Goal: Information Seeking & Learning: Check status

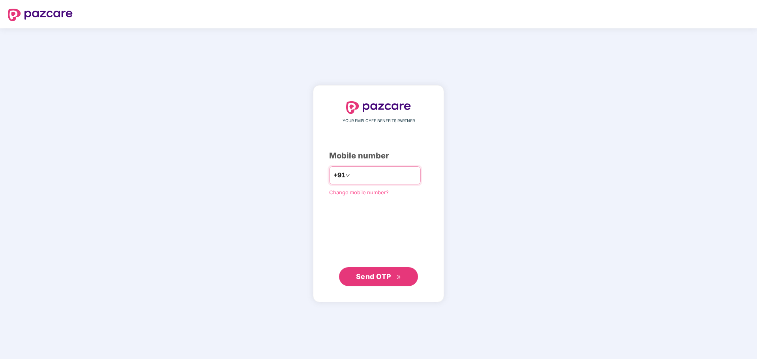
drag, startPoint x: 384, startPoint y: 175, endPoint x: 221, endPoint y: 146, distance: 165.9
click at [221, 146] on div "**********" at bounding box center [378, 193] width 757 height 331
click at [395, 173] on input "number" at bounding box center [384, 175] width 65 height 13
type input "**********"
click at [373, 274] on span "Send OTP" at bounding box center [373, 277] width 35 height 8
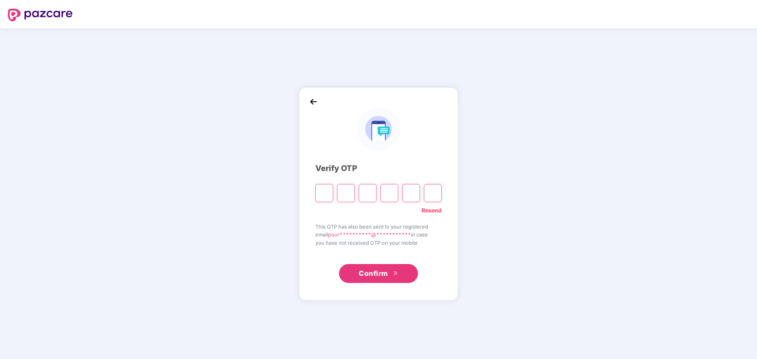
paste input "*"
type input "*"
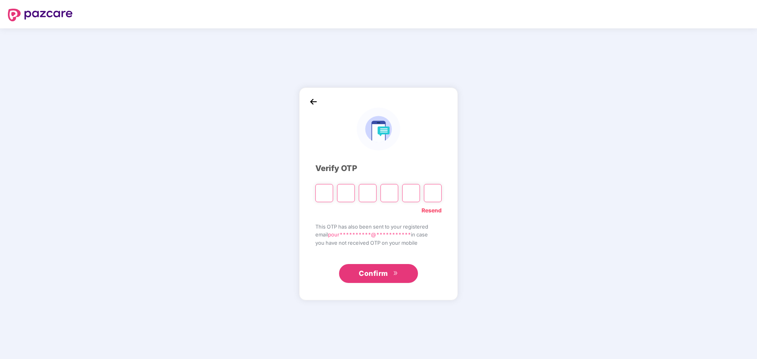
type input "*"
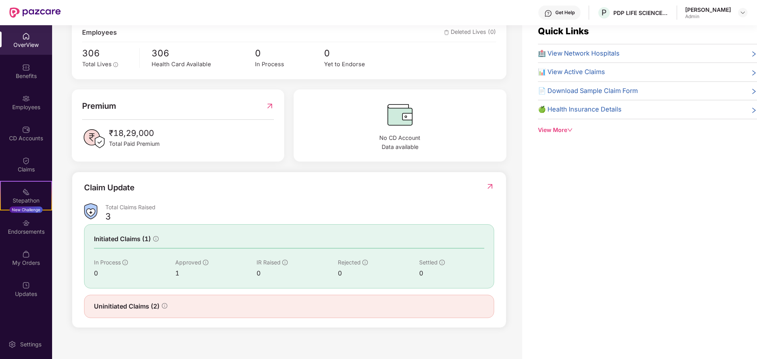
scroll to position [25, 0]
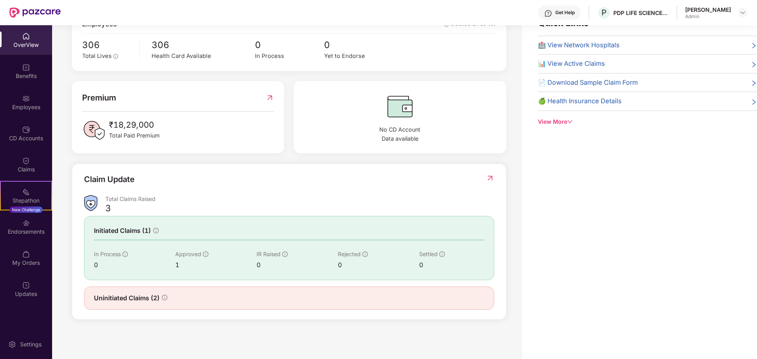
click at [146, 300] on span "Uninitiated Claims (2)" at bounding box center [126, 299] width 65 height 10
click at [153, 299] on span "Uninitiated Claims (2)" at bounding box center [126, 299] width 65 height 10
click at [123, 231] on span "Initiated Claims (1)" at bounding box center [122, 231] width 57 height 10
click at [109, 178] on div "Claim Update" at bounding box center [109, 180] width 50 height 12
click at [491, 176] on img at bounding box center [490, 178] width 8 height 8
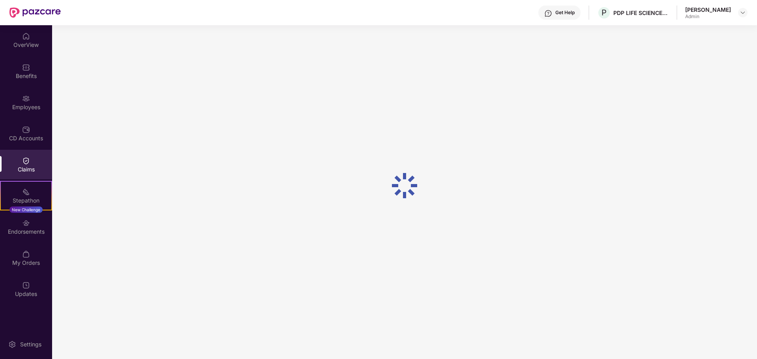
scroll to position [0, 0]
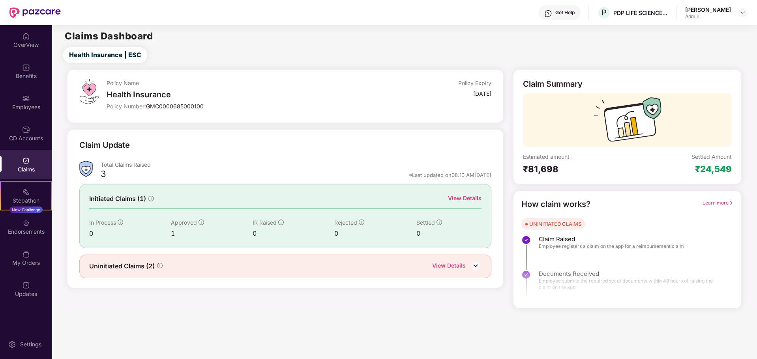
click at [466, 198] on div "View Details" at bounding box center [465, 198] width 34 height 9
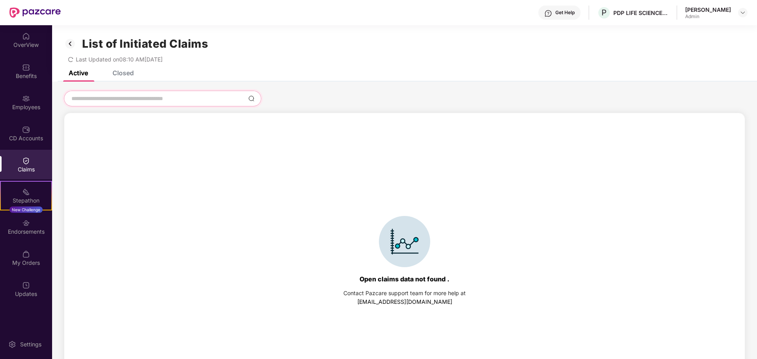
click at [185, 97] on input at bounding box center [158, 99] width 174 height 8
click at [99, 62] on span "Last Updated on 08:10 AM, 09 Sep 2025" at bounding box center [119, 59] width 87 height 7
click at [72, 58] on icon "redo" at bounding box center [71, 60] width 6 height 6
click at [116, 70] on div "List of Initiated Claims Last Updated on 08:10 AM, 09 Sep 2025" at bounding box center [404, 47] width 705 height 45
click at [118, 75] on div "Closed" at bounding box center [122, 73] width 21 height 8
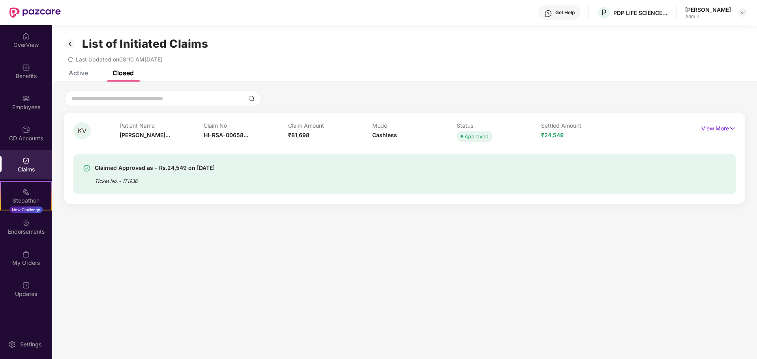
click at [722, 126] on p "View More" at bounding box center [718, 127] width 34 height 11
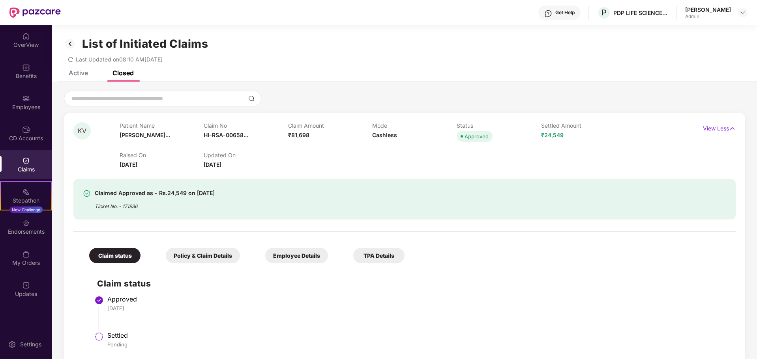
scroll to position [25, 0]
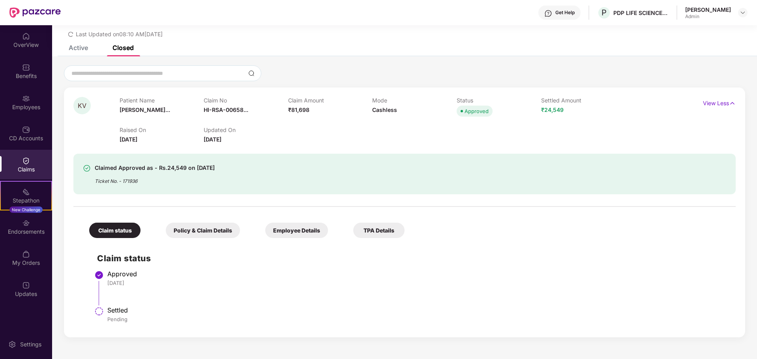
click at [224, 233] on div "Policy & Claim Details" at bounding box center [203, 230] width 74 height 15
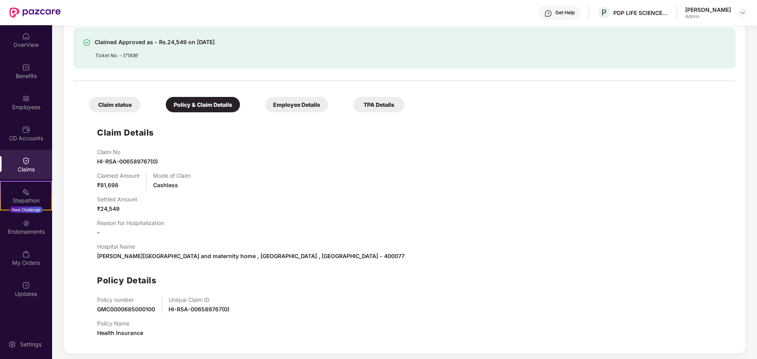
scroll to position [153, 0]
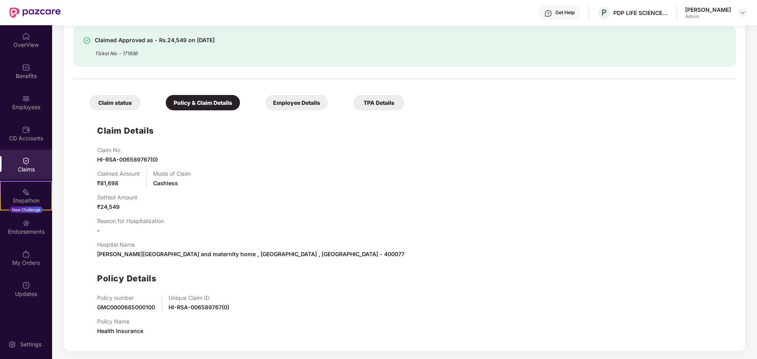
click at [367, 103] on div "TPA Details" at bounding box center [378, 102] width 51 height 15
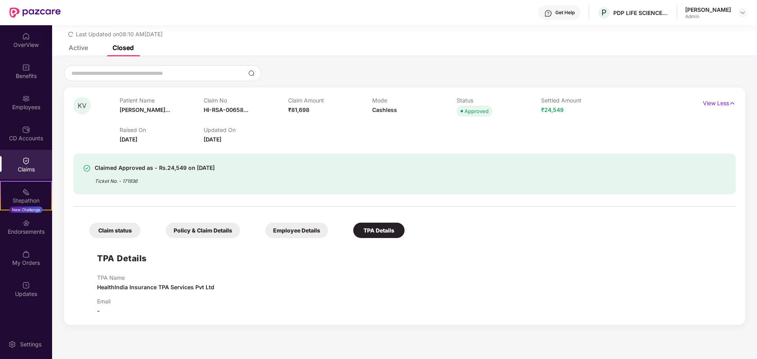
click at [307, 226] on div "Employee Details" at bounding box center [296, 230] width 63 height 15
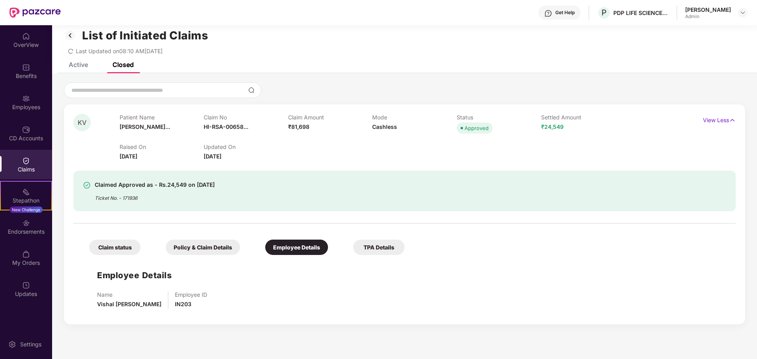
scroll to position [0, 0]
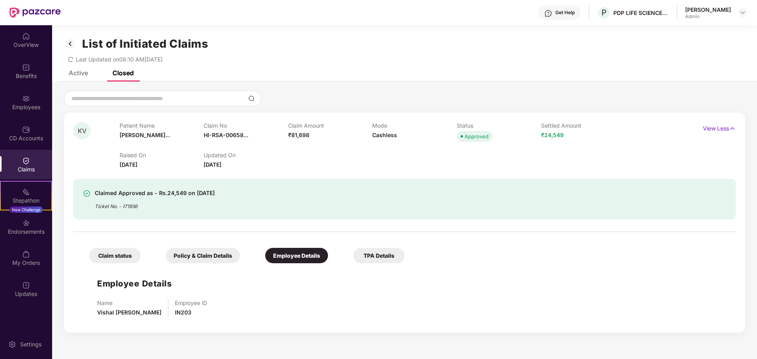
click at [80, 131] on span "KV" at bounding box center [82, 131] width 9 height 7
click at [124, 291] on div "Employee Details Name Vishal Devram Doke Employee ID IN203" at bounding box center [404, 295] width 646 height 56
click at [108, 254] on div "Claim status" at bounding box center [114, 255] width 51 height 15
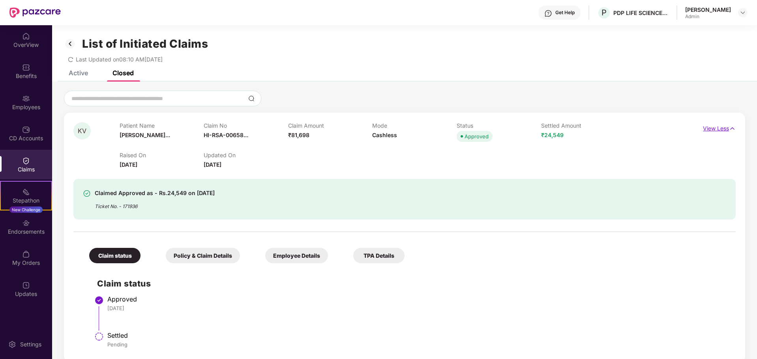
click at [730, 131] on img at bounding box center [732, 128] width 7 height 9
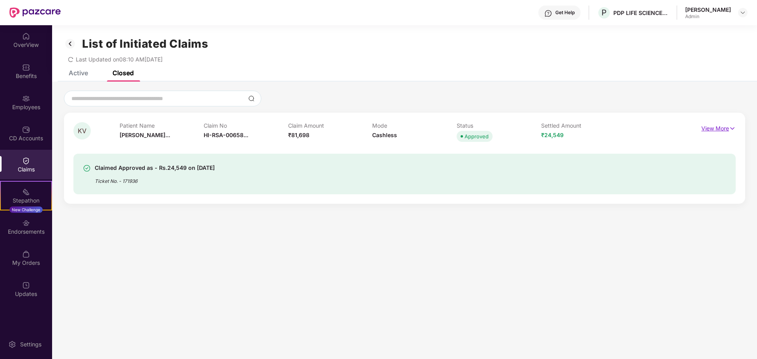
click at [730, 131] on img at bounding box center [732, 128] width 7 height 9
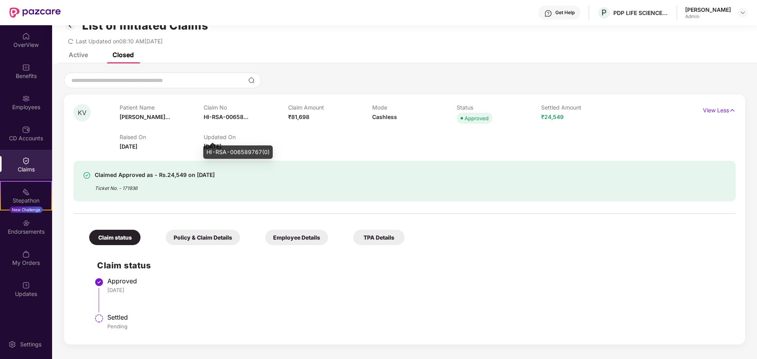
scroll to position [25, 0]
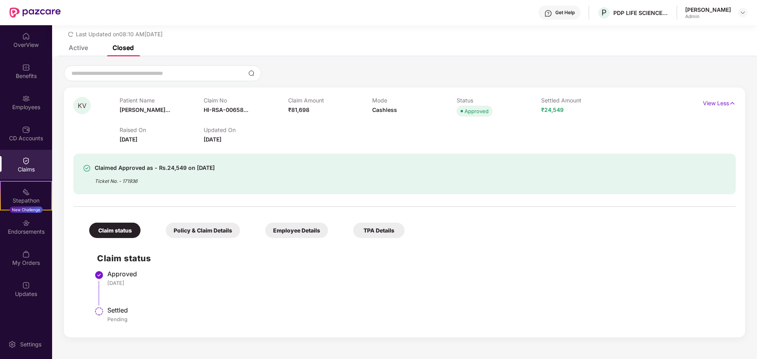
click at [206, 233] on div "Policy & Claim Details" at bounding box center [203, 230] width 74 height 15
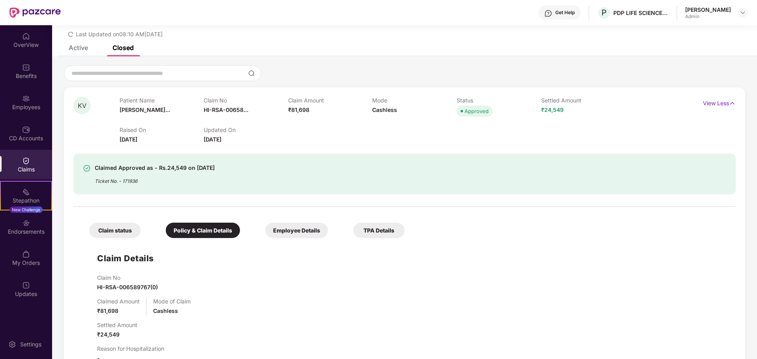
click at [282, 246] on div "Claim Details Claim No HI-RSA-006589767(0) Claimed Amount ₹81,698 Mode of Claim…" at bounding box center [404, 356] width 646 height 228
click at [294, 232] on div "Employee Details" at bounding box center [296, 230] width 63 height 15
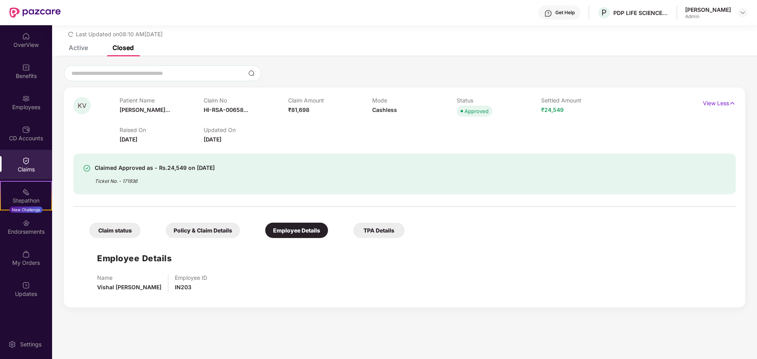
click at [361, 236] on div "TPA Details" at bounding box center [378, 230] width 51 height 15
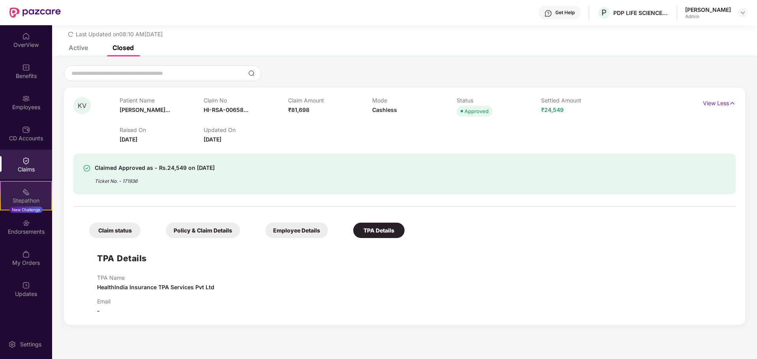
click at [18, 187] on div "Stepathon New Challenge" at bounding box center [26, 196] width 52 height 30
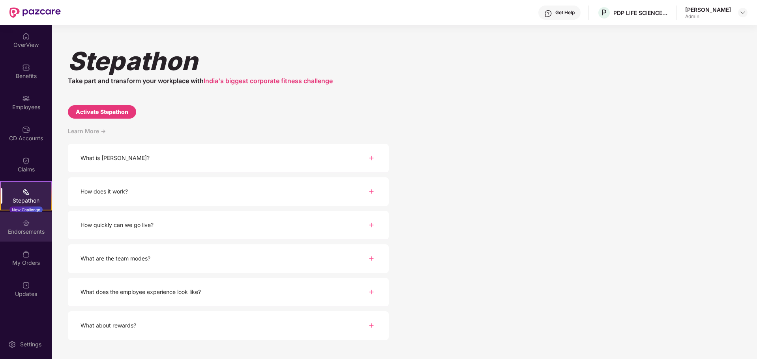
click at [13, 224] on div "Endorsements" at bounding box center [26, 227] width 52 height 30
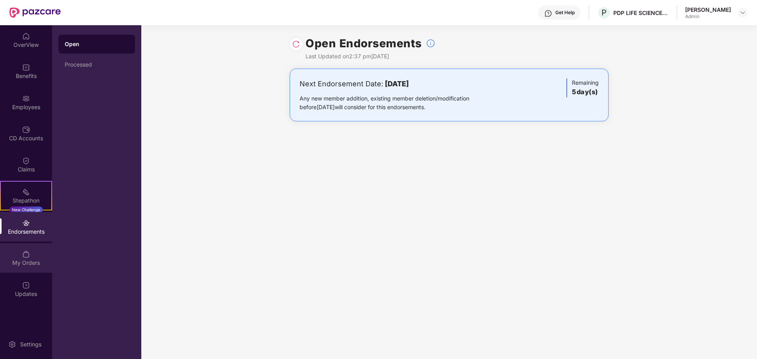
click at [27, 269] on div "My Orders" at bounding box center [26, 258] width 52 height 30
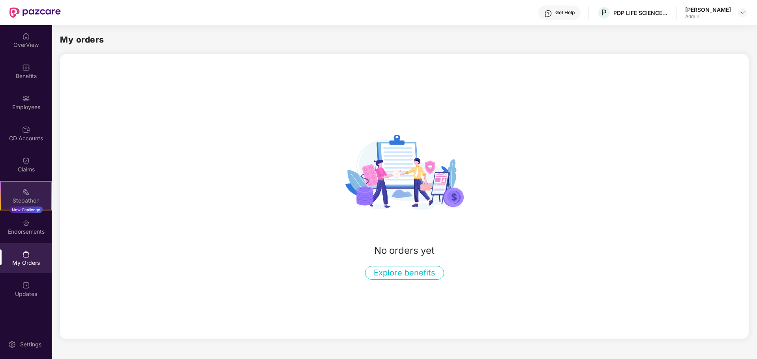
click at [22, 206] on div "Stepathon New Challenge" at bounding box center [26, 196] width 52 height 30
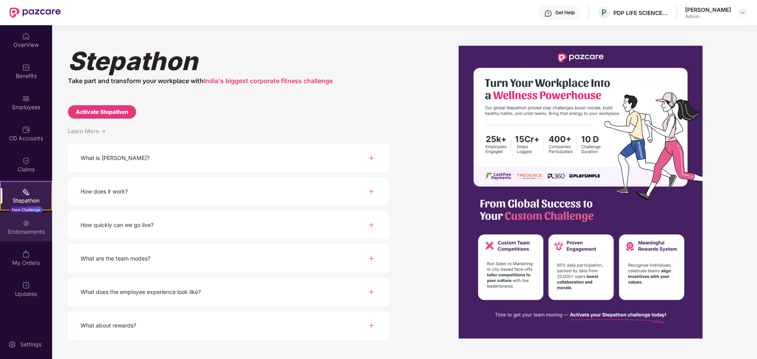
click at [30, 232] on div "Endorsements" at bounding box center [26, 232] width 52 height 8
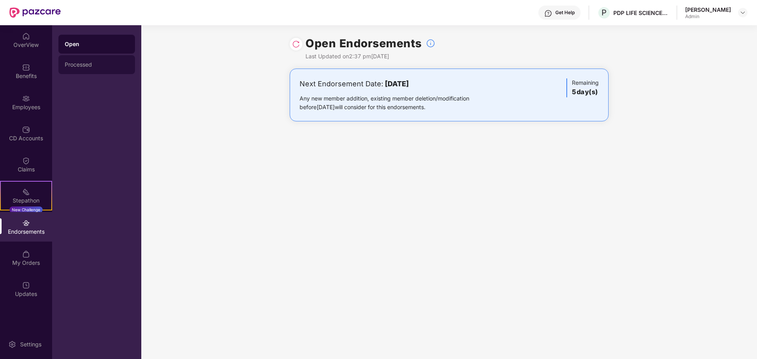
click at [99, 61] on div "Processed" at bounding box center [96, 64] width 77 height 19
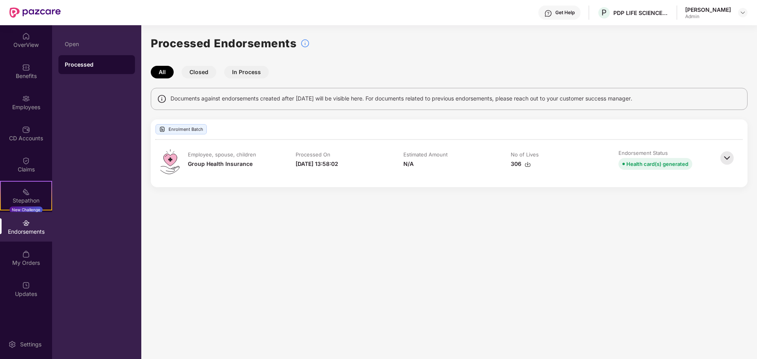
click at [209, 81] on div "Processed Endorsements All Closed In Process Documents against endorsements cre…" at bounding box center [449, 111] width 597 height 153
click at [207, 78] on button "Closed" at bounding box center [198, 72] width 35 height 13
click at [204, 75] on button "Closed" at bounding box center [198, 72] width 35 height 13
click at [239, 74] on button "In Process" at bounding box center [246, 72] width 45 height 13
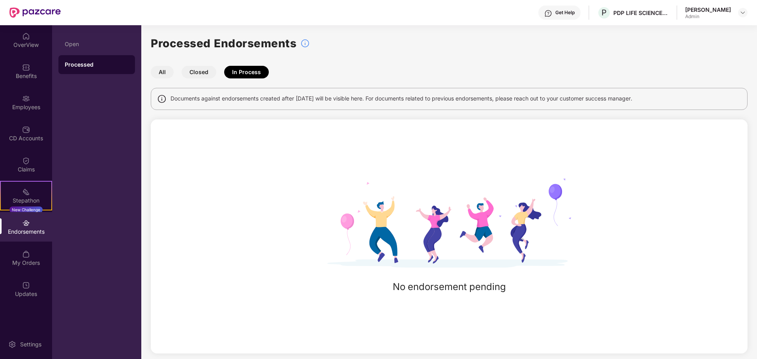
click at [208, 77] on button "Closed" at bounding box center [198, 72] width 35 height 13
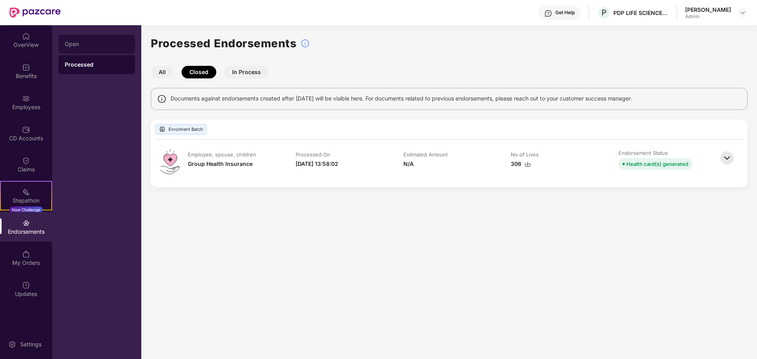
click at [88, 47] on div "Open" at bounding box center [97, 44] width 64 height 6
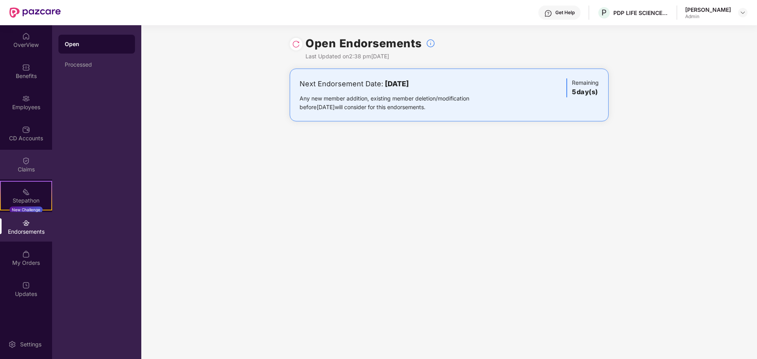
click at [22, 165] on div "Claims" at bounding box center [26, 165] width 52 height 30
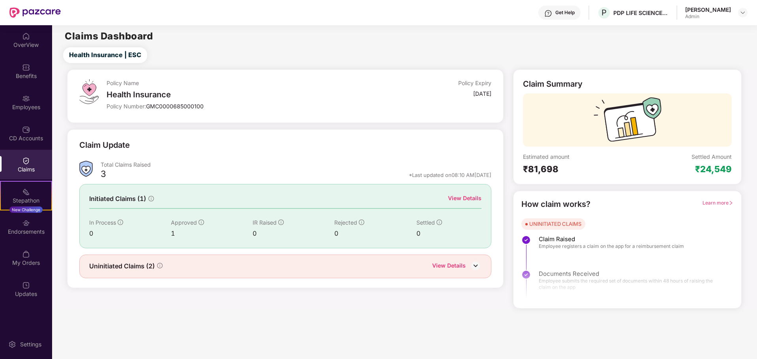
click at [474, 266] on img at bounding box center [475, 266] width 12 height 12
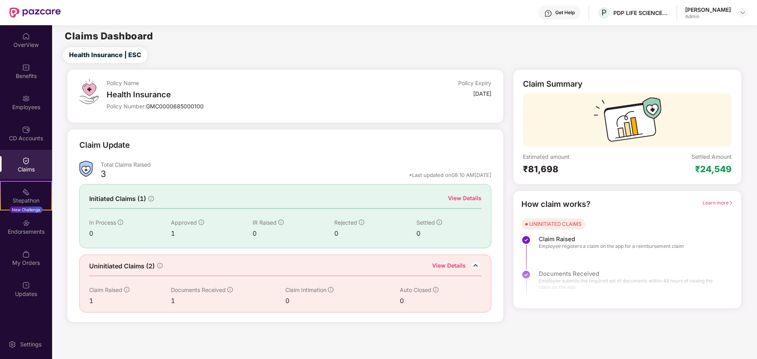
click at [455, 269] on div "View Details" at bounding box center [449, 267] width 34 height 10
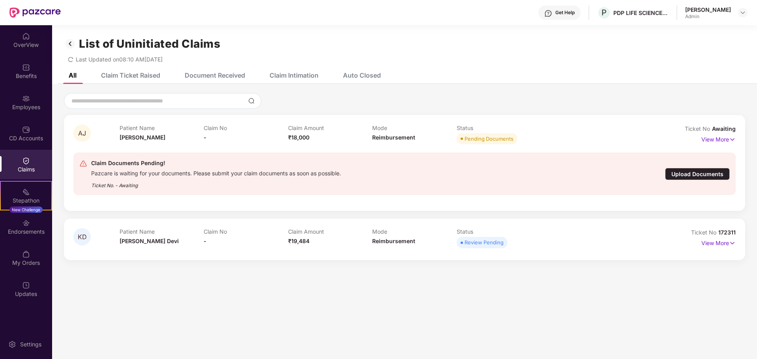
click at [137, 79] on div "Claim Ticket Raised" at bounding box center [124, 75] width 71 height 17
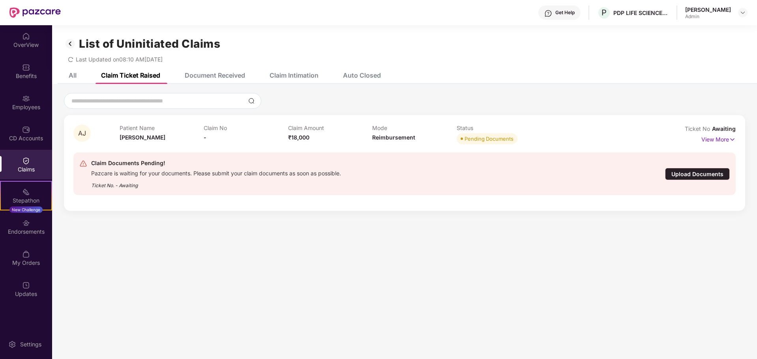
click at [191, 80] on div "Document Received" at bounding box center [209, 75] width 72 height 17
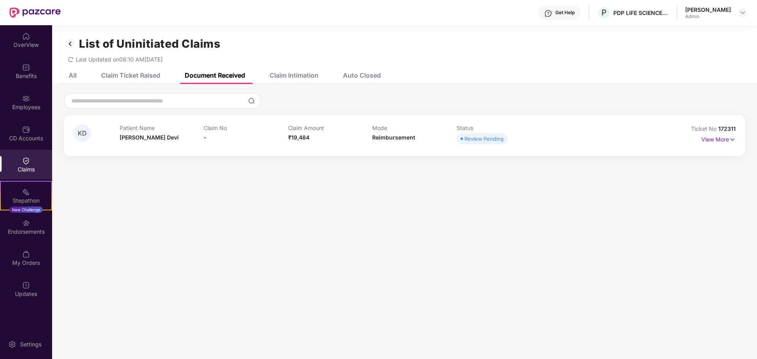
click at [304, 81] on div "Claim Intimation" at bounding box center [288, 75] width 61 height 17
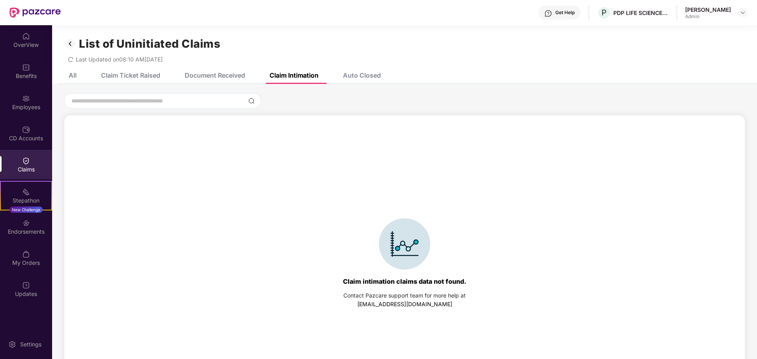
click at [367, 79] on div "Auto Closed" at bounding box center [356, 75] width 50 height 17
click at [74, 73] on div "All" at bounding box center [73, 75] width 8 height 8
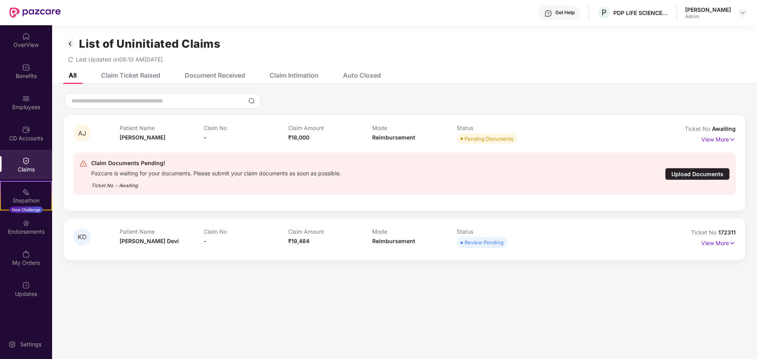
click at [29, 168] on div "Claims" at bounding box center [26, 170] width 52 height 8
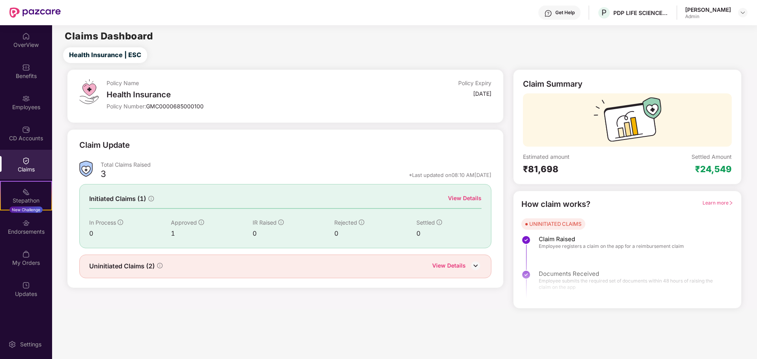
click at [469, 197] on div "View Details" at bounding box center [465, 198] width 34 height 9
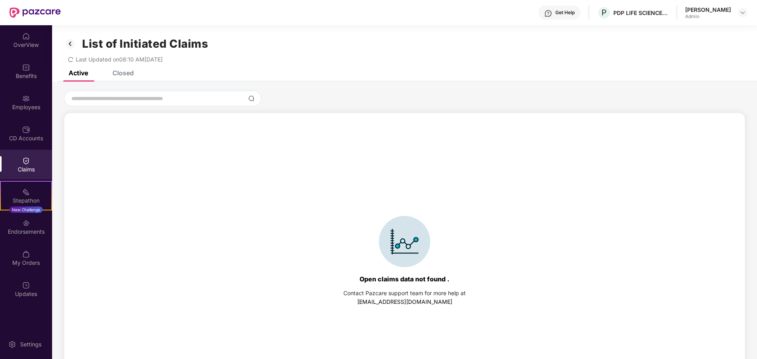
click at [115, 72] on div "Closed" at bounding box center [122, 73] width 21 height 8
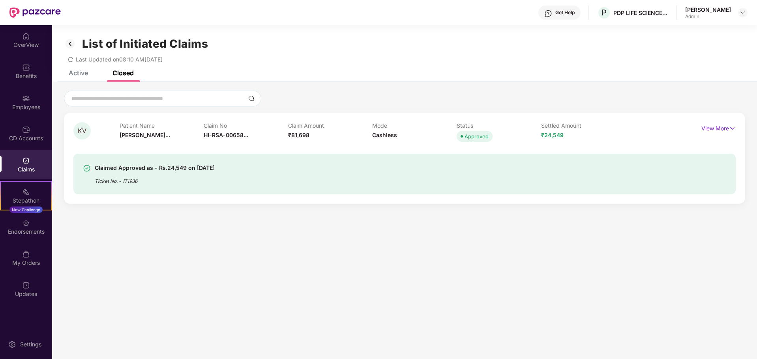
click at [720, 127] on p "View More" at bounding box center [718, 127] width 34 height 11
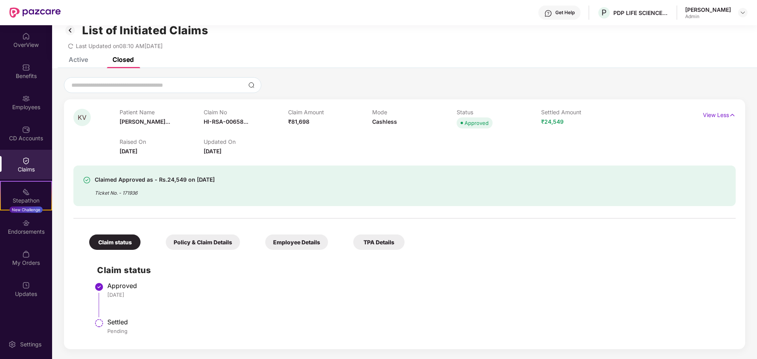
scroll to position [25, 0]
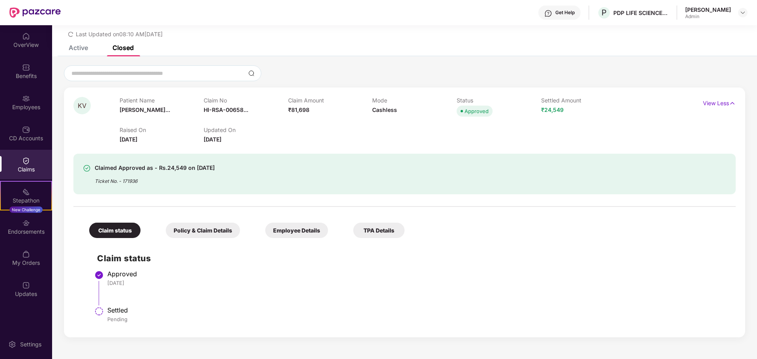
click at [190, 233] on div "Policy & Claim Details" at bounding box center [203, 230] width 74 height 15
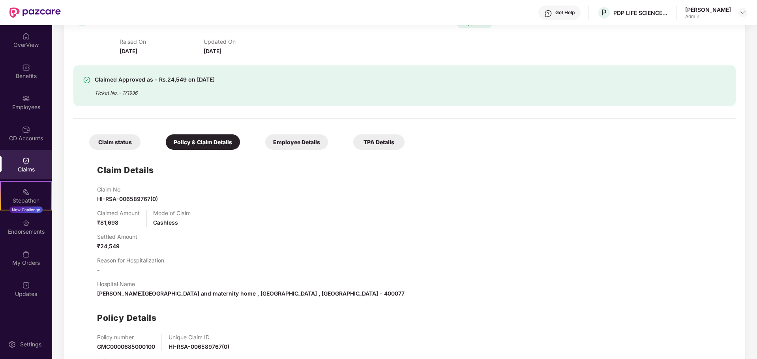
click at [286, 141] on div "Employee Details" at bounding box center [296, 142] width 63 height 15
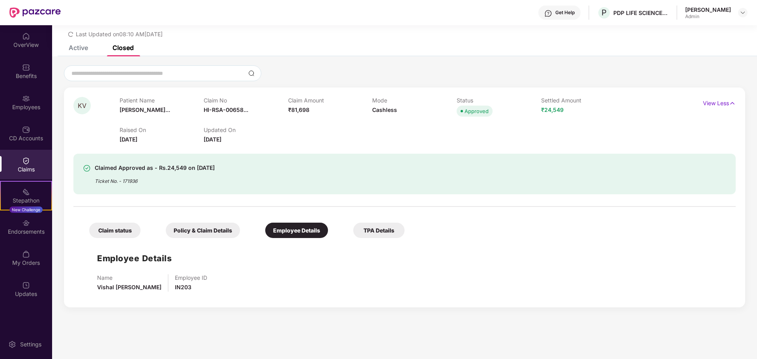
click at [199, 230] on div "Policy & Claim Details" at bounding box center [203, 230] width 74 height 15
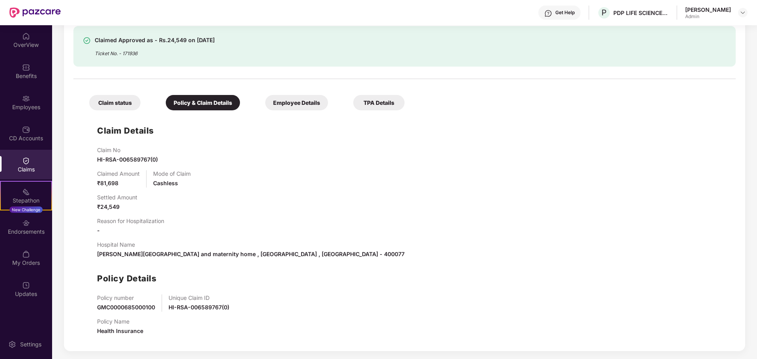
click at [370, 107] on div "TPA Details" at bounding box center [378, 102] width 51 height 15
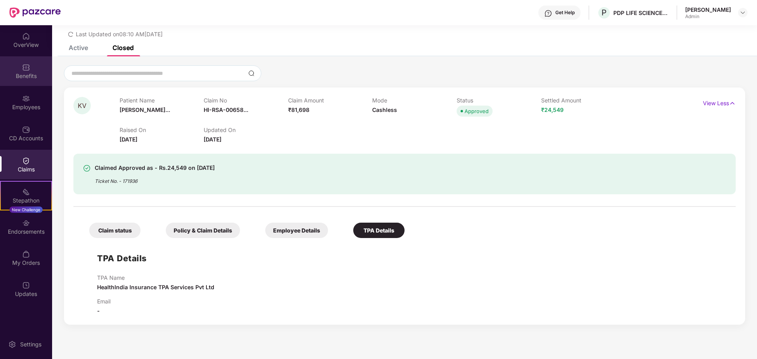
click at [16, 75] on div "Benefits" at bounding box center [26, 76] width 52 height 8
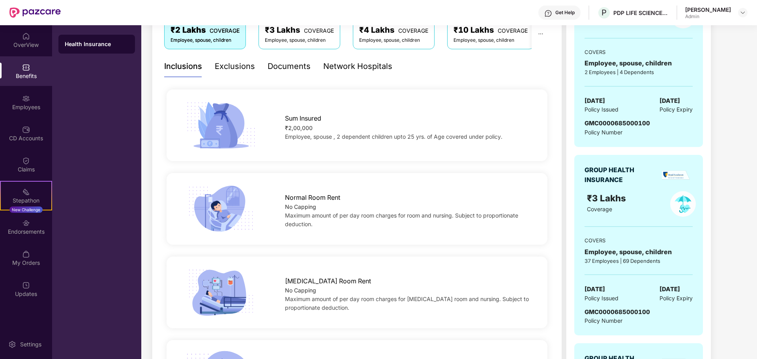
scroll to position [0, 0]
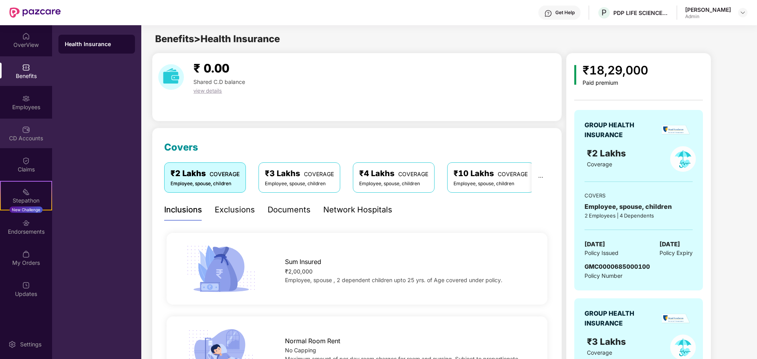
click at [35, 142] on div "CD Accounts" at bounding box center [26, 139] width 52 height 8
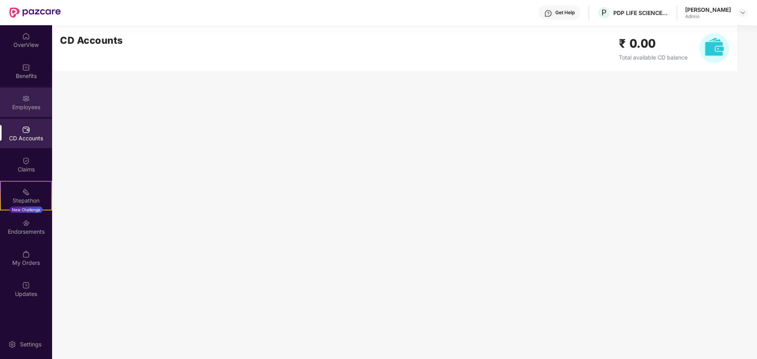
click at [10, 100] on div "Employees" at bounding box center [26, 103] width 52 height 30
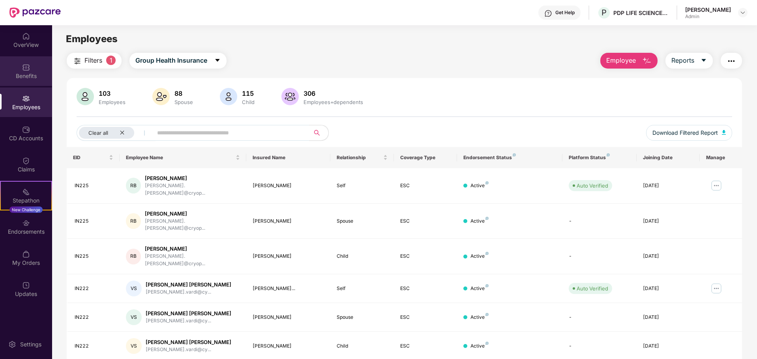
click at [37, 75] on div "Benefits" at bounding box center [26, 76] width 52 height 8
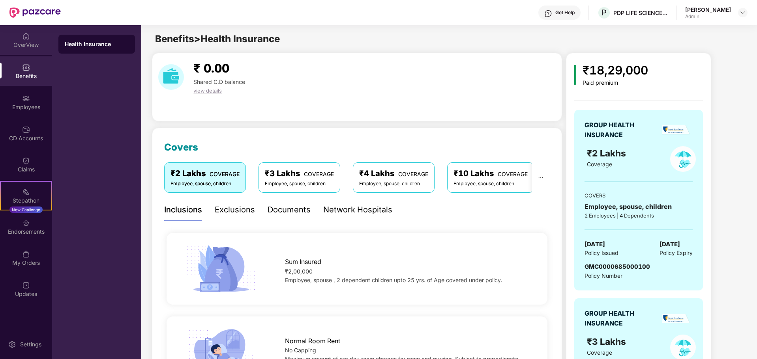
click at [26, 50] on div "OverView" at bounding box center [26, 40] width 52 height 30
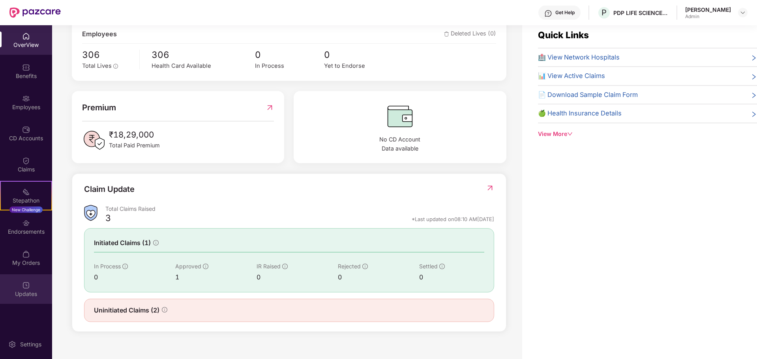
scroll to position [25, 0]
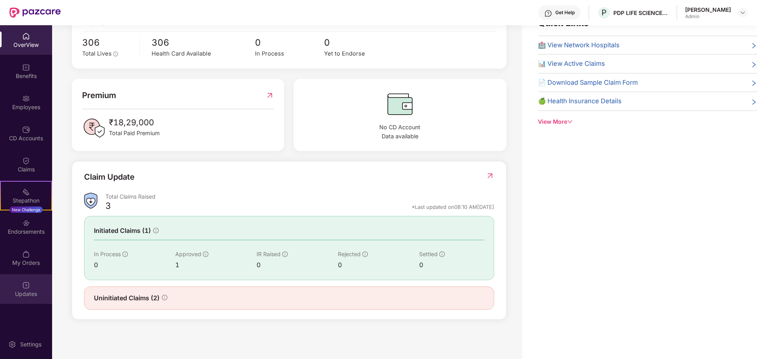
click at [30, 295] on div "Updates" at bounding box center [26, 294] width 52 height 8
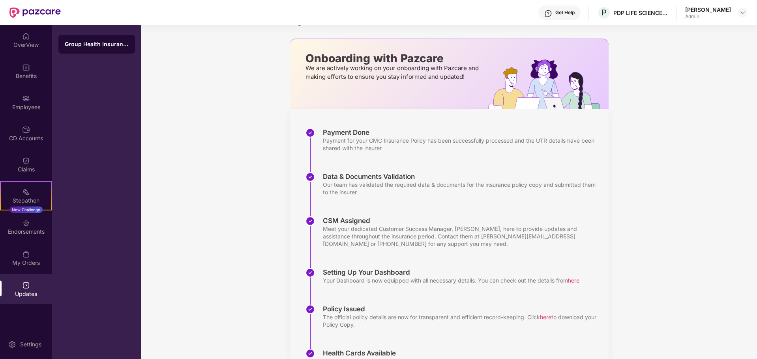
click at [722, 10] on div "[PERSON_NAME]" at bounding box center [708, 9] width 46 height 7
click at [744, 12] on img at bounding box center [742, 12] width 6 height 6
click at [718, 27] on div "Switch to User view" at bounding box center [705, 31] width 103 height 15
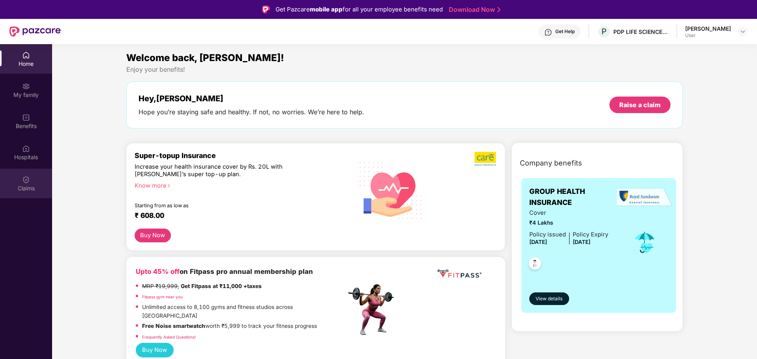
click at [38, 188] on div "Claims" at bounding box center [26, 189] width 52 height 8
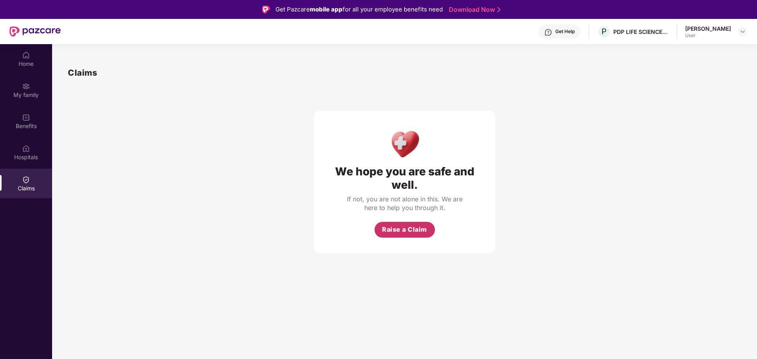
click at [393, 231] on span "Raise a Claim" at bounding box center [404, 230] width 45 height 10
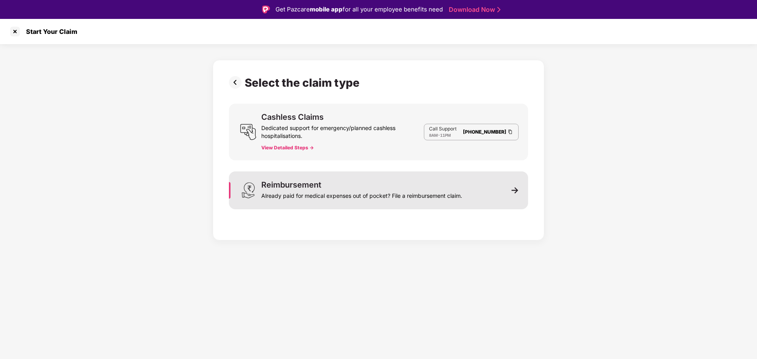
click at [345, 209] on div "Reimbursement Already paid for medical expenses out of pocket? File a reimburse…" at bounding box center [378, 191] width 299 height 38
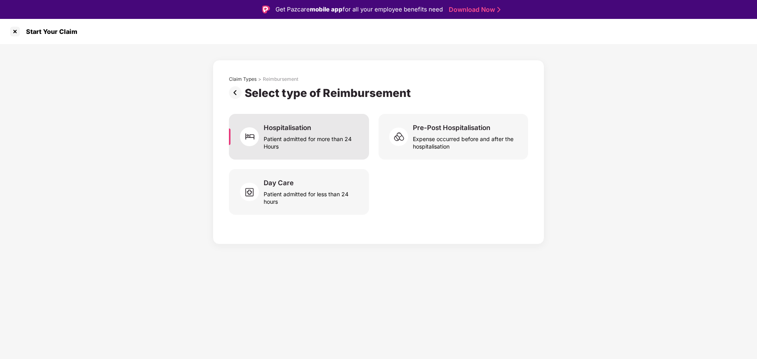
click at [332, 150] on div "Hospitalisation Patient admitted for more than 24 Hours" at bounding box center [299, 137] width 140 height 46
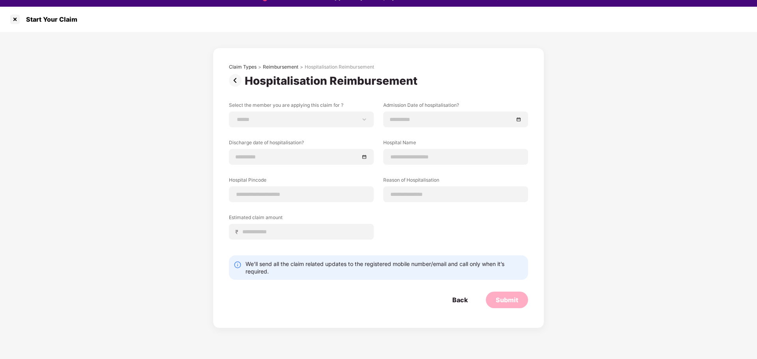
scroll to position [19, 0]
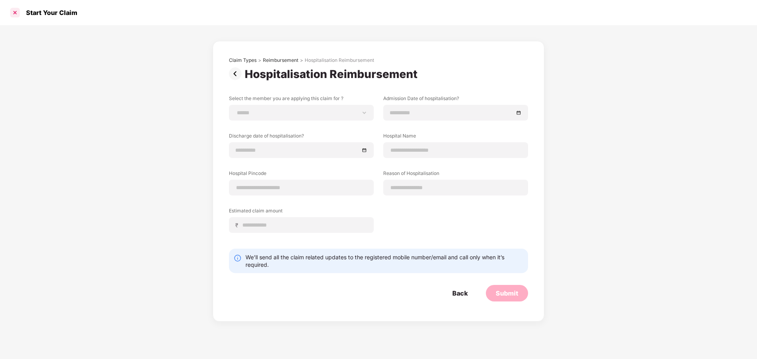
click at [20, 12] on div at bounding box center [15, 12] width 13 height 13
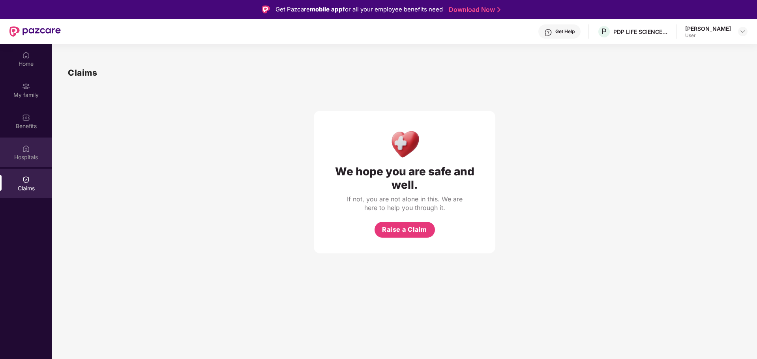
click at [22, 147] on img at bounding box center [26, 149] width 8 height 8
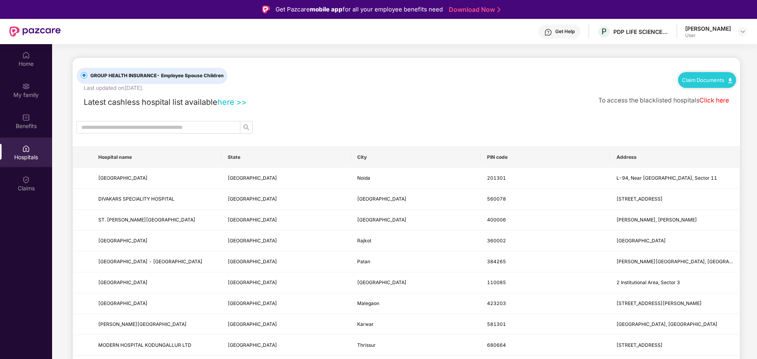
click at [718, 80] on link "Claim Documents" at bounding box center [707, 80] width 50 height 6
click at [407, 90] on div "GROUP HEALTH INSURANCE - Employee Spouse Children Last updated on 8 Sep 2025 . …" at bounding box center [406, 75] width 659 height 34
click at [707, 100] on link "Click here" at bounding box center [714, 100] width 30 height 7
click at [17, 121] on div "Benefits" at bounding box center [26, 122] width 52 height 30
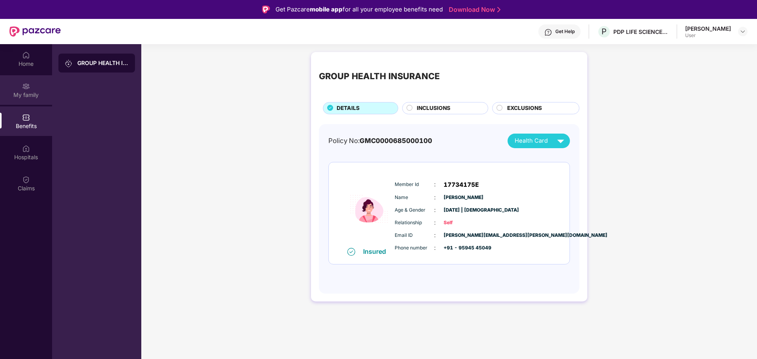
click at [13, 90] on div "My family" at bounding box center [26, 90] width 52 height 30
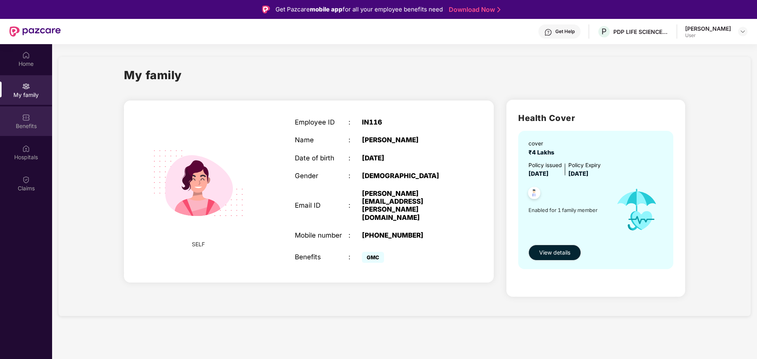
click at [24, 118] on img at bounding box center [26, 118] width 8 height 8
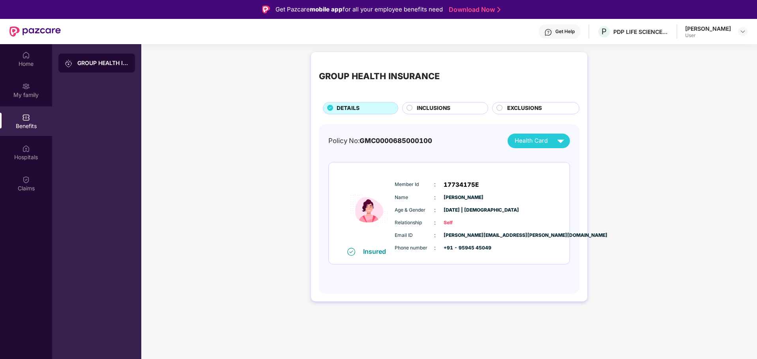
click at [471, 108] on div "INCLUSIONS" at bounding box center [448, 109] width 71 height 10
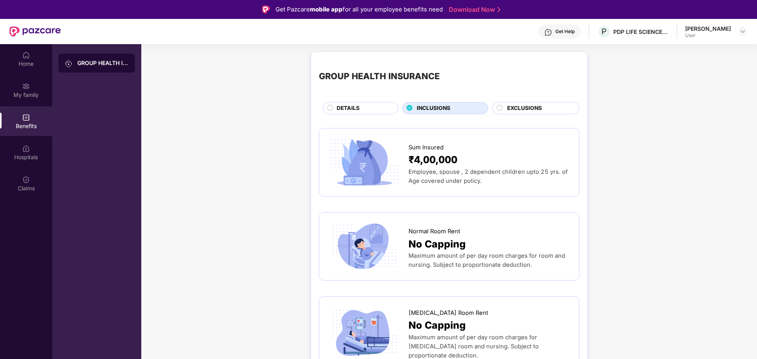
click at [525, 106] on span "EXCLUSIONS" at bounding box center [524, 108] width 35 height 9
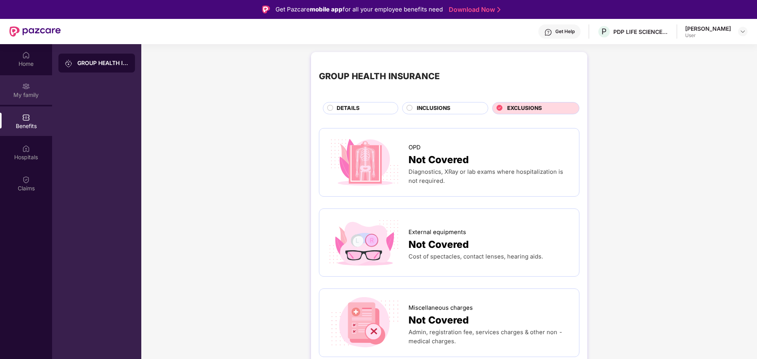
click at [20, 87] on div "My family" at bounding box center [26, 90] width 52 height 30
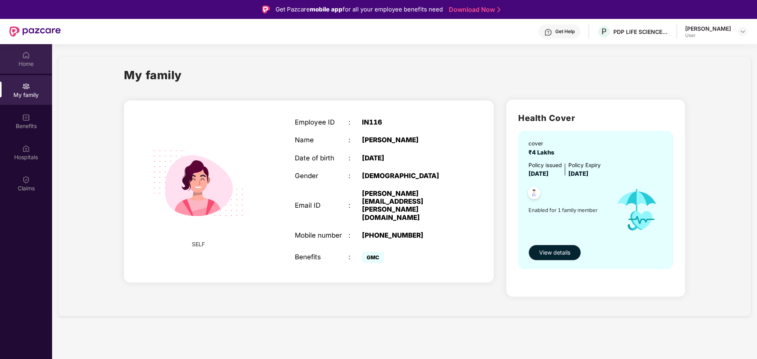
click at [21, 62] on div "Home" at bounding box center [26, 64] width 52 height 8
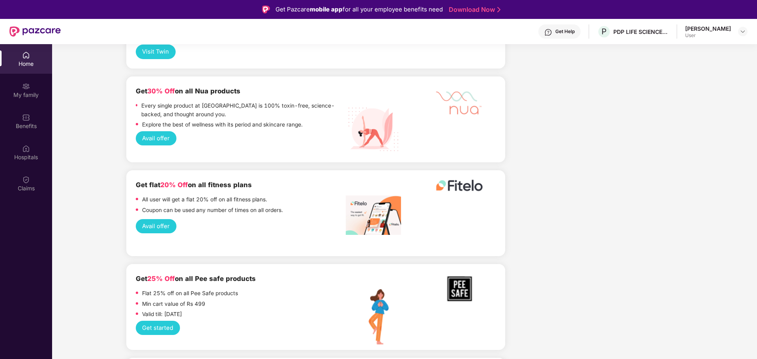
scroll to position [1420, 0]
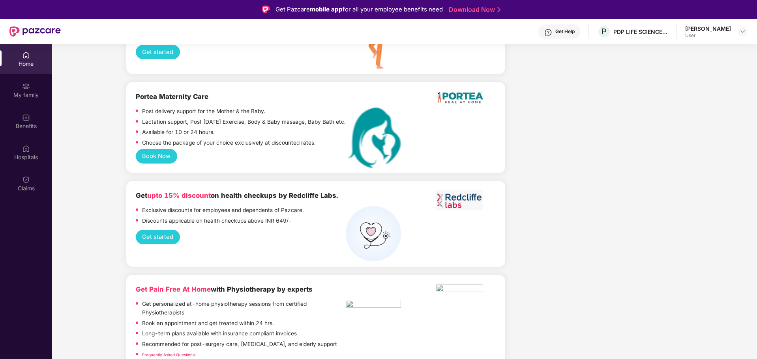
click at [161, 230] on button "Get started" at bounding box center [158, 237] width 44 height 15
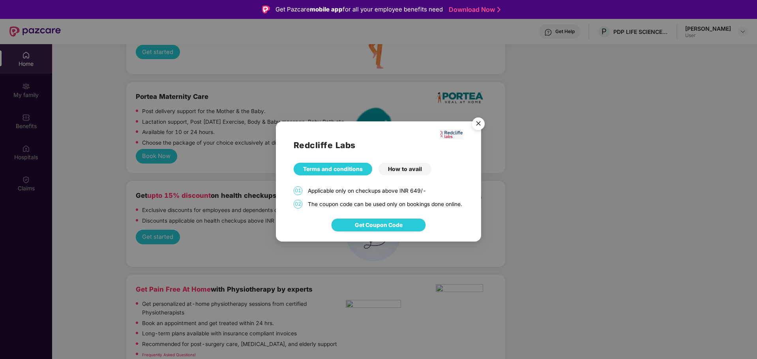
click at [401, 166] on div "How to avail" at bounding box center [404, 169] width 53 height 13
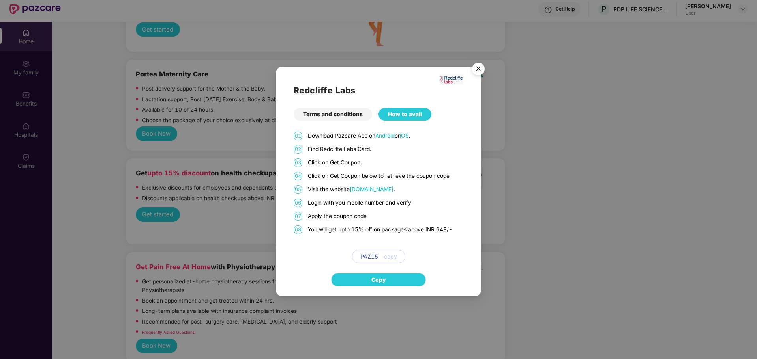
scroll to position [44, 0]
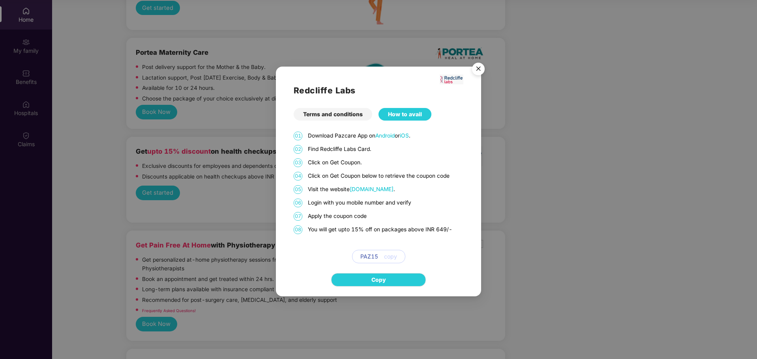
click at [478, 71] on img "Close" at bounding box center [478, 70] width 22 height 22
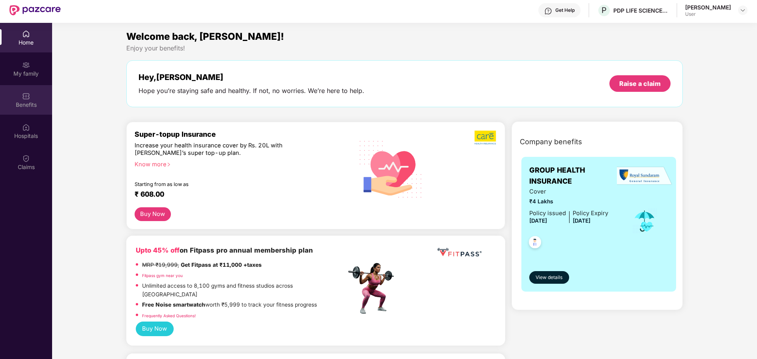
scroll to position [0, 0]
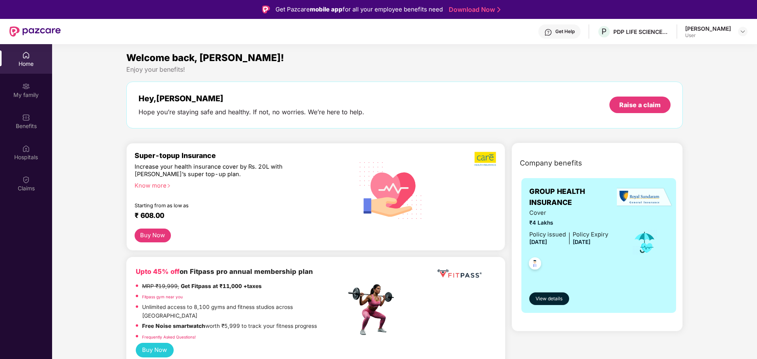
click at [704, 33] on div "User" at bounding box center [708, 35] width 46 height 6
click at [701, 30] on div "[PERSON_NAME]" at bounding box center [708, 28] width 46 height 7
click at [746, 28] on div at bounding box center [742, 31] width 9 height 9
click at [744, 30] on img at bounding box center [742, 31] width 6 height 6
click at [734, 31] on div "Pournima Ahire User" at bounding box center [716, 32] width 62 height 14
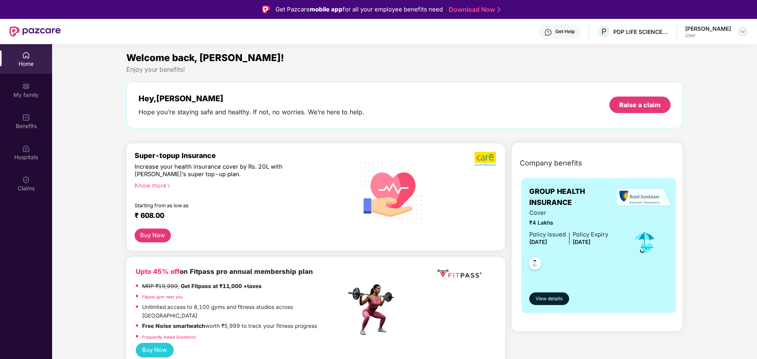
click at [738, 30] on div at bounding box center [742, 31] width 9 height 9
click at [715, 53] on div "Switch to admin view" at bounding box center [705, 50] width 103 height 15
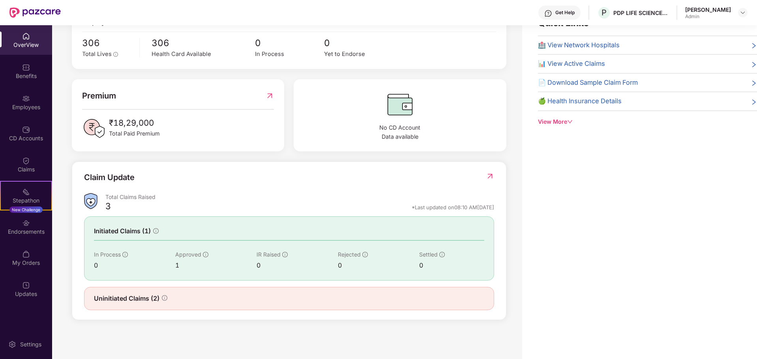
scroll to position [137, 0]
click at [139, 299] on span "Uninitiated Claims (2)" at bounding box center [126, 299] width 65 height 10
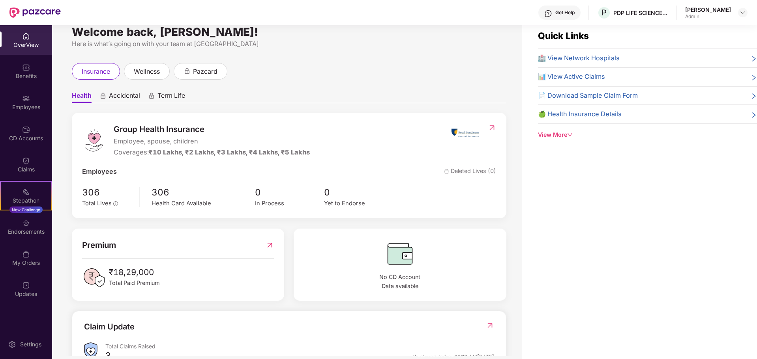
scroll to position [0, 0]
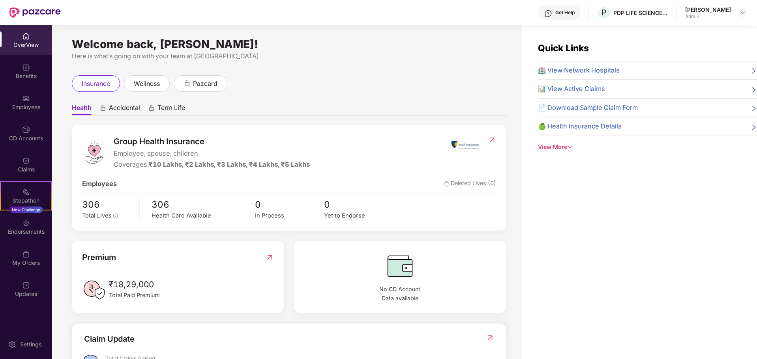
click at [575, 92] on span "📊 View Active Claims" at bounding box center [571, 89] width 67 height 10
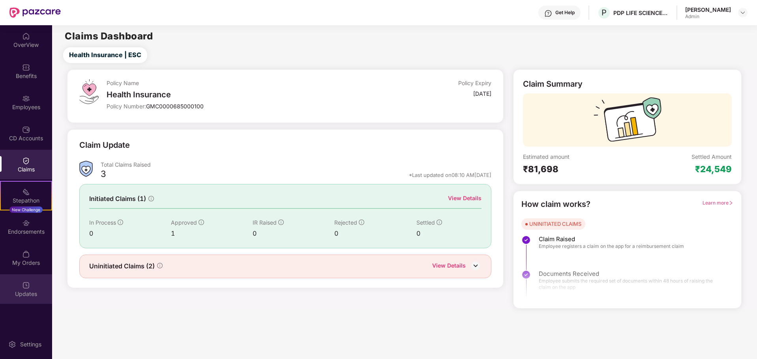
click at [14, 291] on div "Updates" at bounding box center [26, 294] width 52 height 8
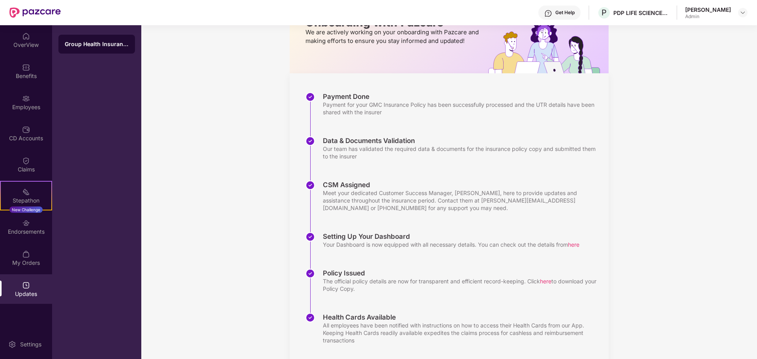
scroll to position [82, 0]
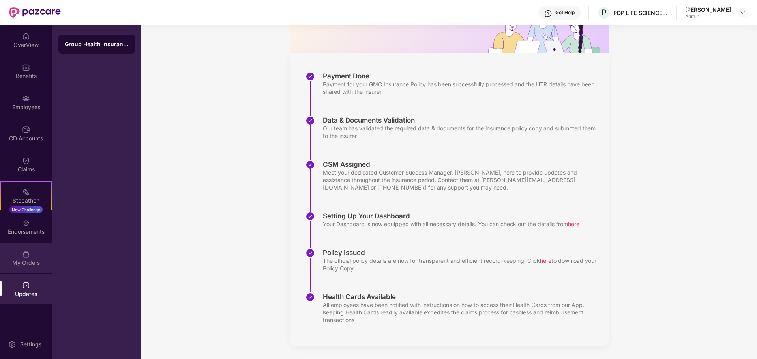
click at [27, 254] on img at bounding box center [26, 255] width 8 height 8
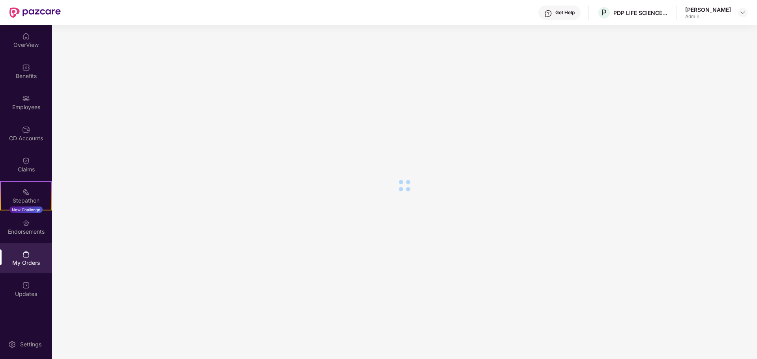
scroll to position [0, 0]
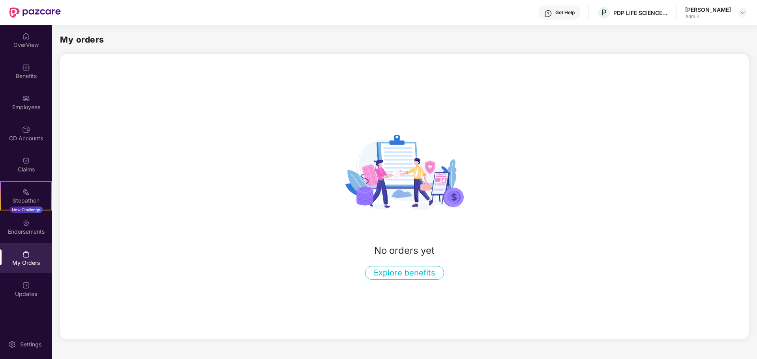
click at [387, 274] on button "Explore benefits" at bounding box center [404, 273] width 79 height 14
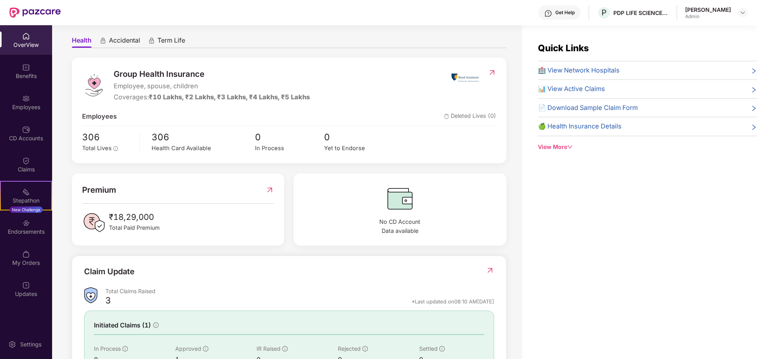
scroll to position [137, 0]
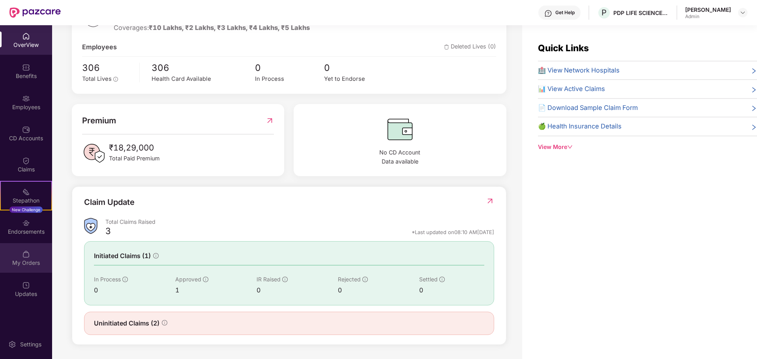
click at [30, 258] on div "My Orders" at bounding box center [26, 258] width 52 height 30
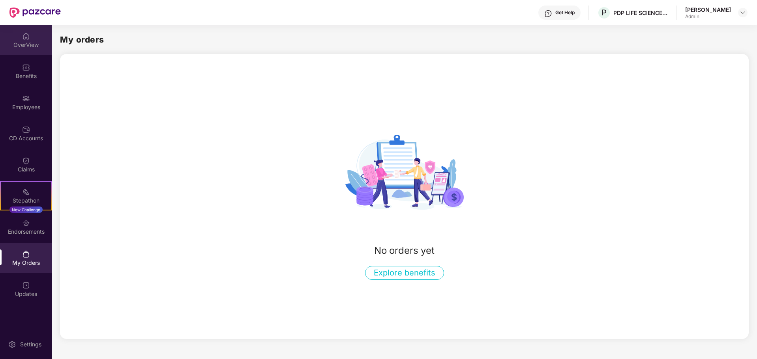
click at [14, 30] on div "OverView" at bounding box center [26, 40] width 52 height 30
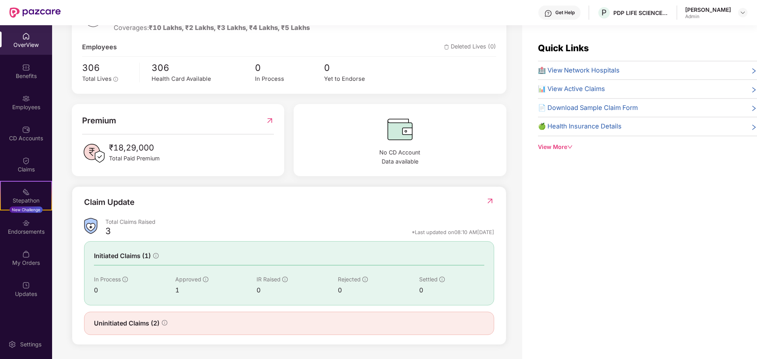
click at [178, 291] on div "1" at bounding box center [215, 291] width 81 height 10
click at [155, 328] on span "Uninitiated Claims (2)" at bounding box center [126, 324] width 65 height 10
click at [155, 323] on span "Uninitiated Claims (2)" at bounding box center [126, 324] width 65 height 10
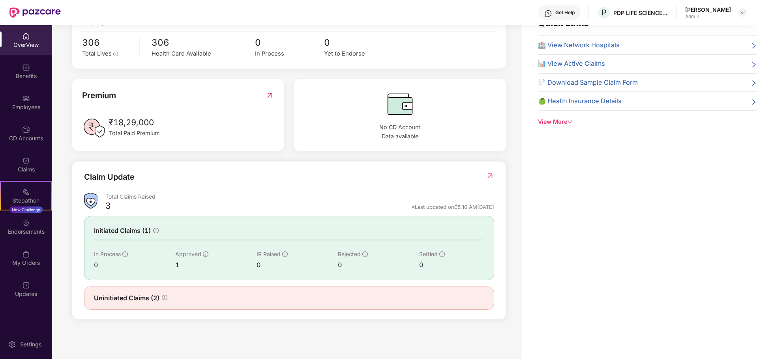
click at [138, 117] on span "₹18,29,000" at bounding box center [134, 122] width 51 height 13
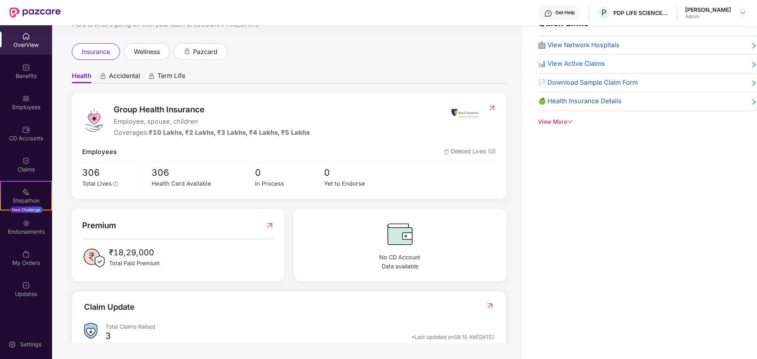
scroll to position [0, 0]
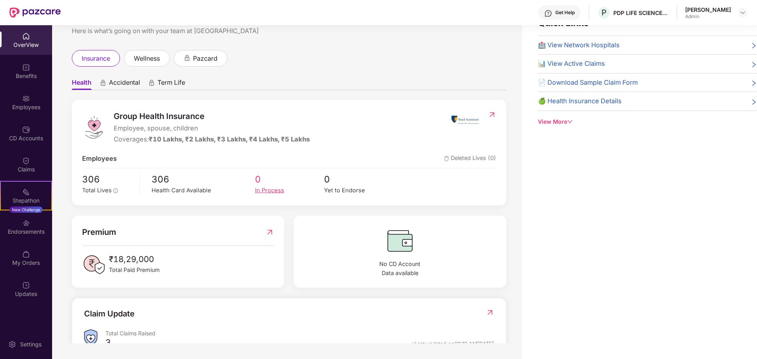
click at [262, 191] on div "In Process" at bounding box center [289, 190] width 69 height 9
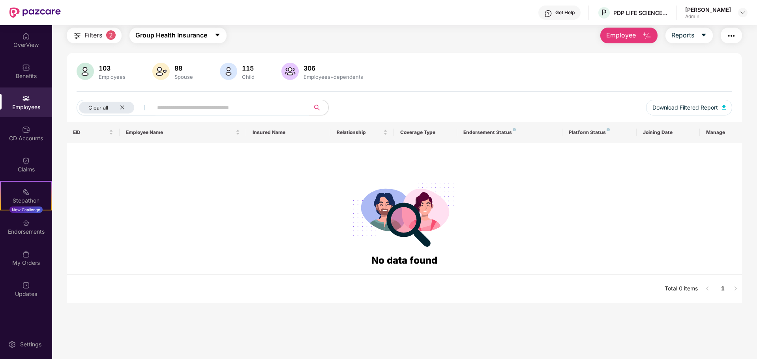
click at [217, 32] on button "Group Health Insurance" at bounding box center [177, 36] width 97 height 16
click at [299, 52] on div "Filters 2 Group Health Insurance Employee Reports 103 Employees 88 Spouse 115 C…" at bounding box center [404, 166] width 675 height 276
click at [714, 36] on div "Employee Reports" at bounding box center [667, 36] width 150 height 16
click at [702, 34] on icon "caret-down" at bounding box center [703, 35] width 6 height 6
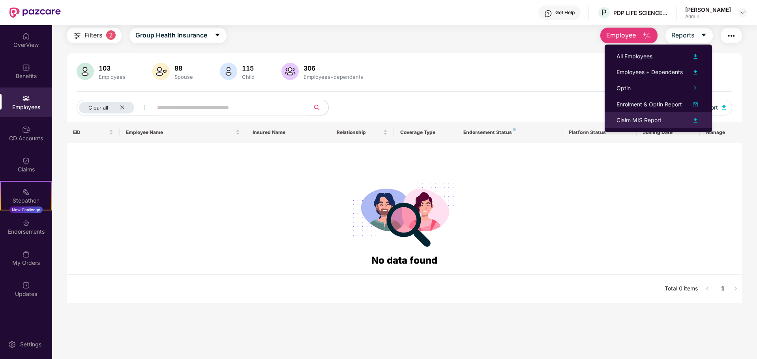
click at [626, 120] on div "Claim MIS Report" at bounding box center [638, 120] width 45 height 9
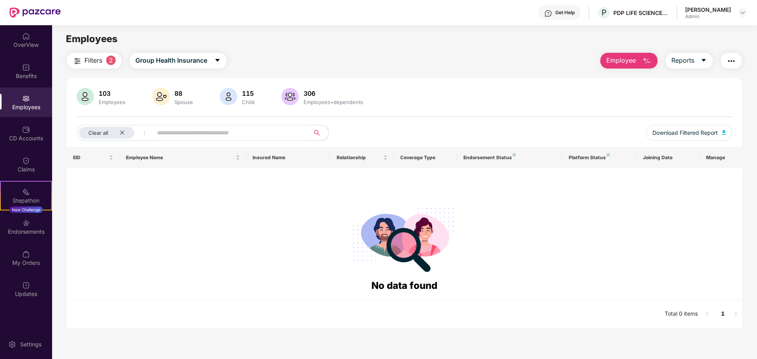
click at [33, 109] on div "Employees" at bounding box center [26, 107] width 52 height 8
click at [705, 65] on button "Reports" at bounding box center [688, 61] width 47 height 16
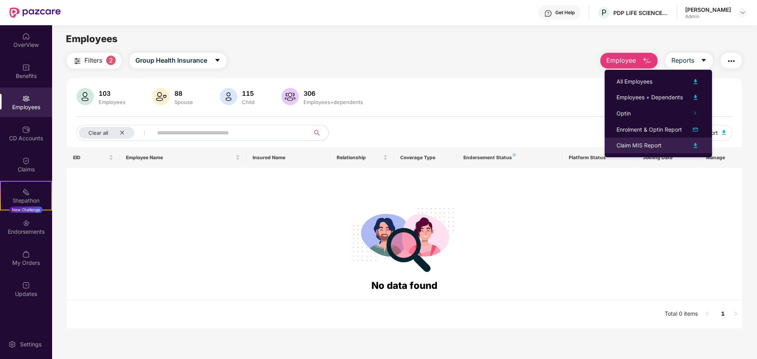
click at [698, 146] on img at bounding box center [694, 145] width 9 height 9
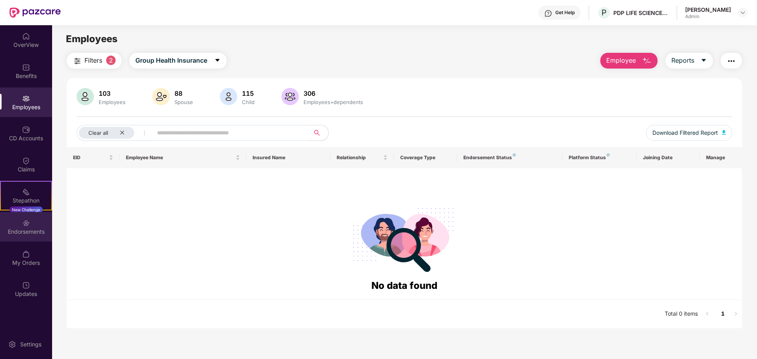
click at [20, 238] on div "Endorsements" at bounding box center [26, 227] width 52 height 30
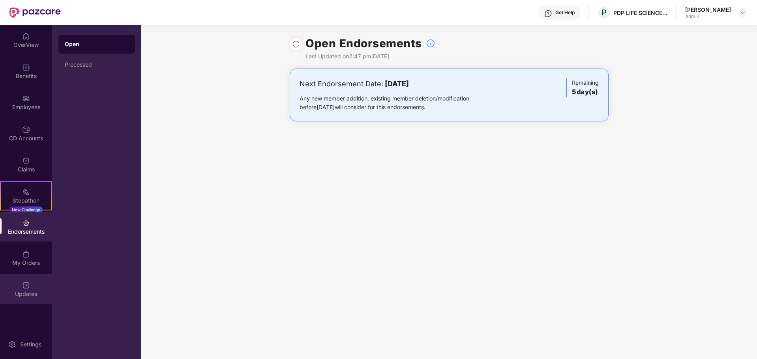
click at [24, 284] on img at bounding box center [26, 286] width 8 height 8
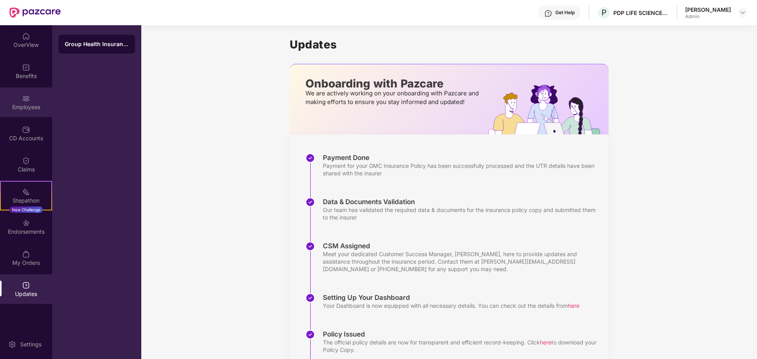
click at [37, 109] on div "Employees" at bounding box center [26, 107] width 52 height 8
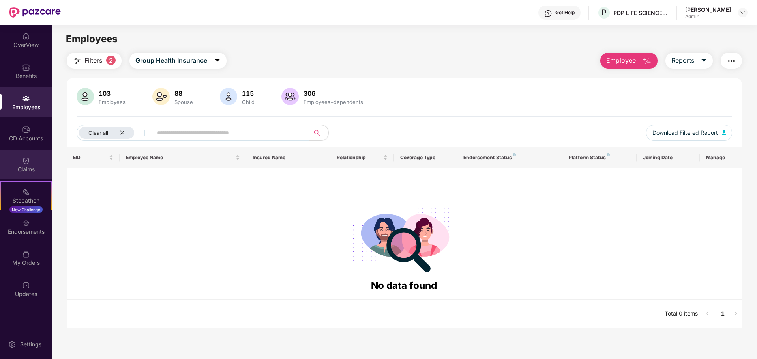
click at [25, 160] on img at bounding box center [26, 161] width 8 height 8
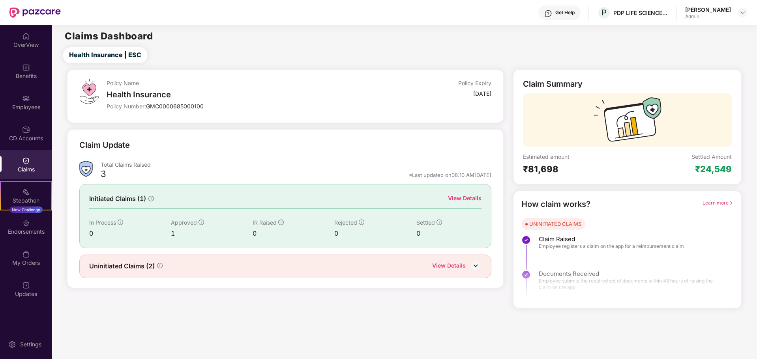
click at [563, 260] on div at bounding box center [627, 275] width 228 height 59
click at [480, 200] on div "View Details" at bounding box center [465, 198] width 34 height 9
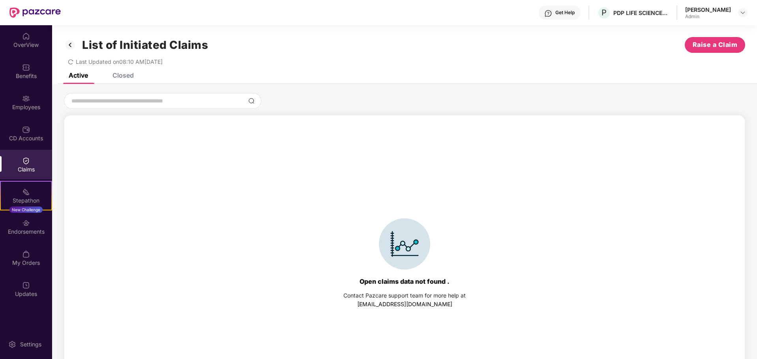
click at [131, 80] on div "Closed" at bounding box center [117, 75] width 33 height 17
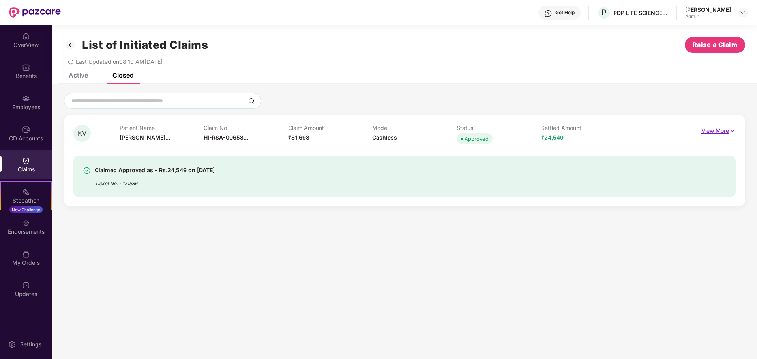
click at [715, 131] on p "View More" at bounding box center [718, 130] width 34 height 11
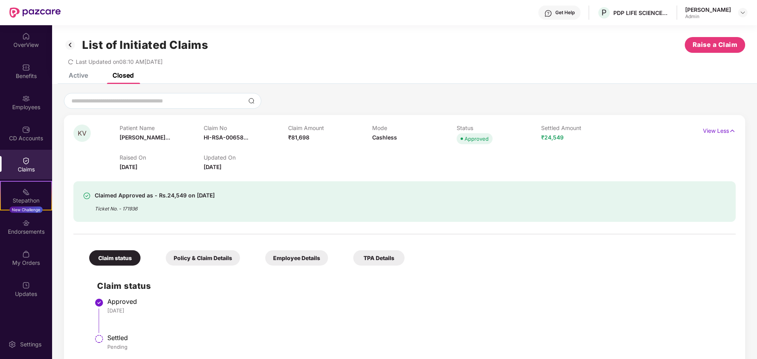
scroll to position [25, 0]
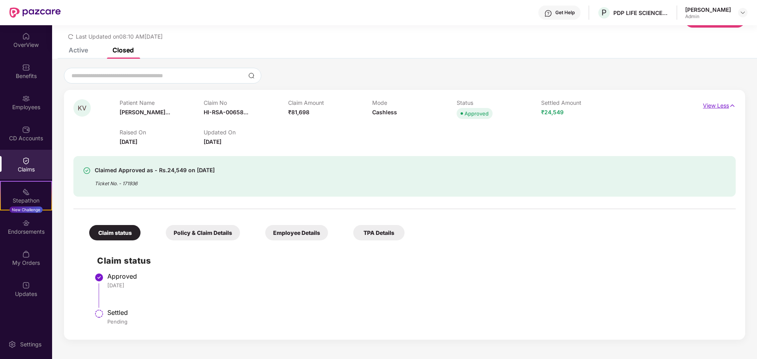
click at [724, 109] on p "View Less" at bounding box center [719, 104] width 33 height 11
